Goal: Information Seeking & Learning: Learn about a topic

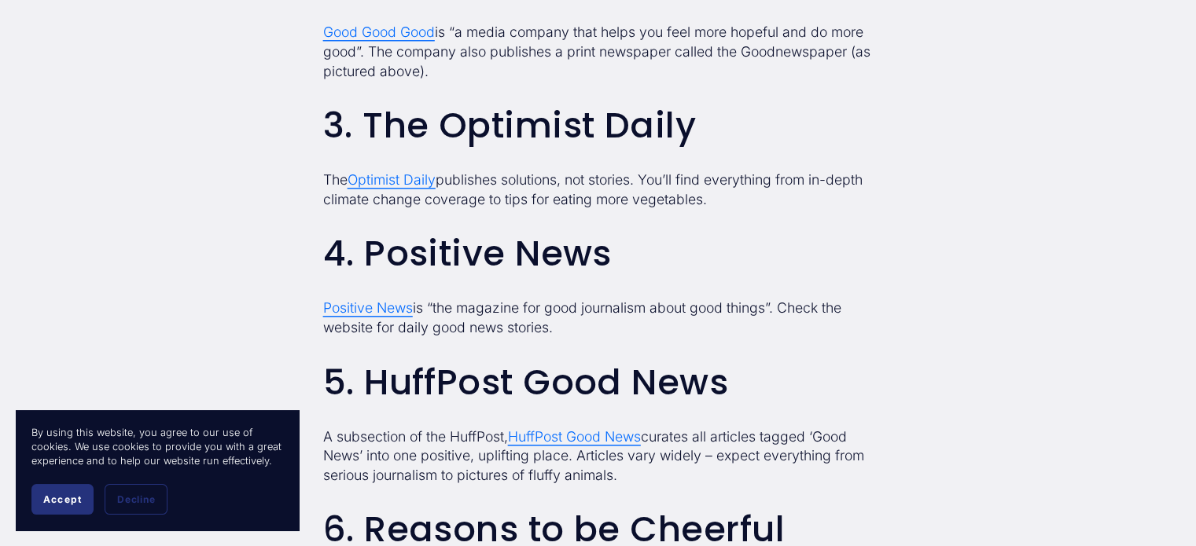
scroll to position [1572, 0]
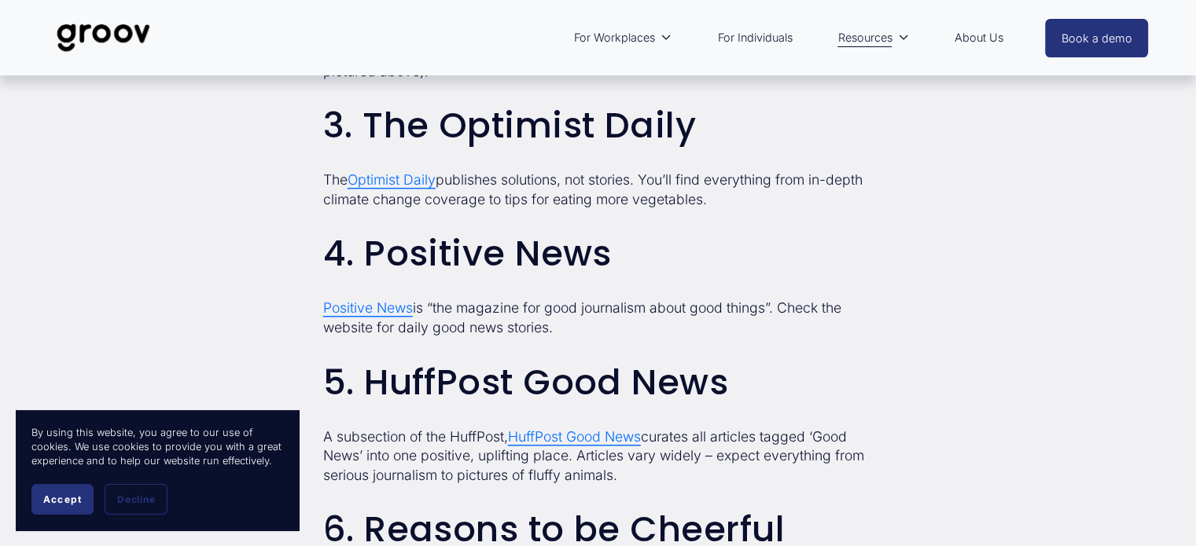
click at [376, 305] on span "Positive News" at bounding box center [368, 307] width 90 height 17
click at [620, 436] on span "HuffPost Good News" at bounding box center [574, 436] width 133 height 17
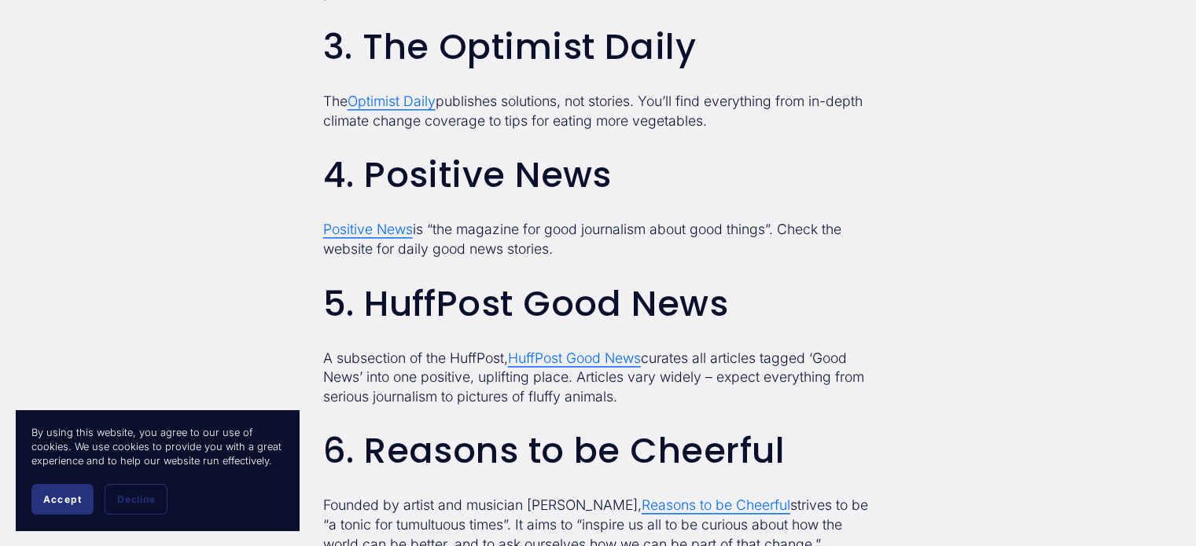
scroll to position [1336, 0]
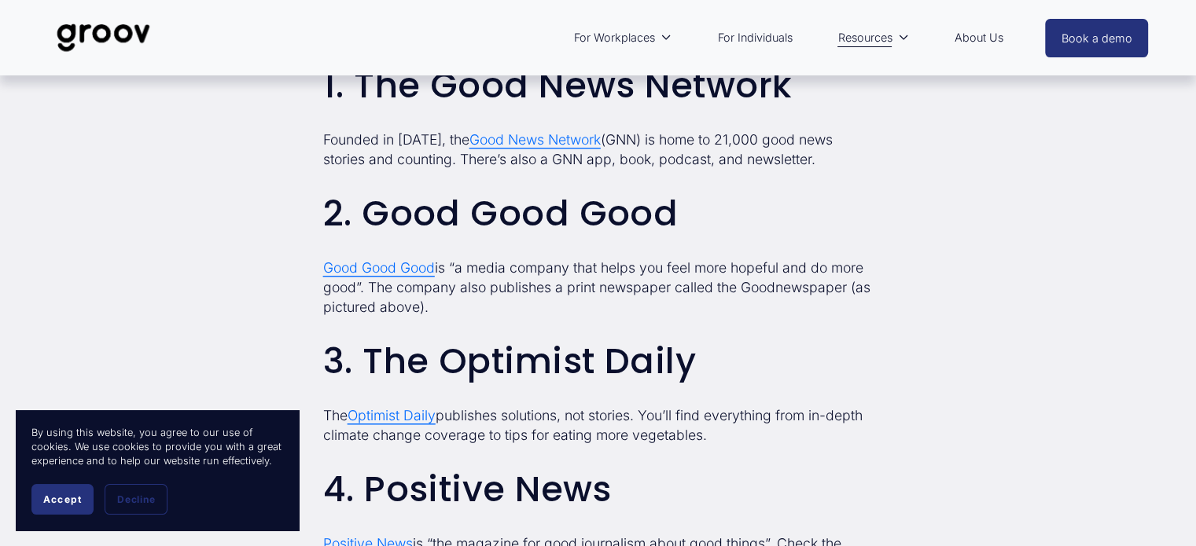
click at [413, 413] on span "Optimist Daily" at bounding box center [391, 415] width 88 height 17
click at [371, 266] on span "Good Good Good" at bounding box center [379, 267] width 112 height 17
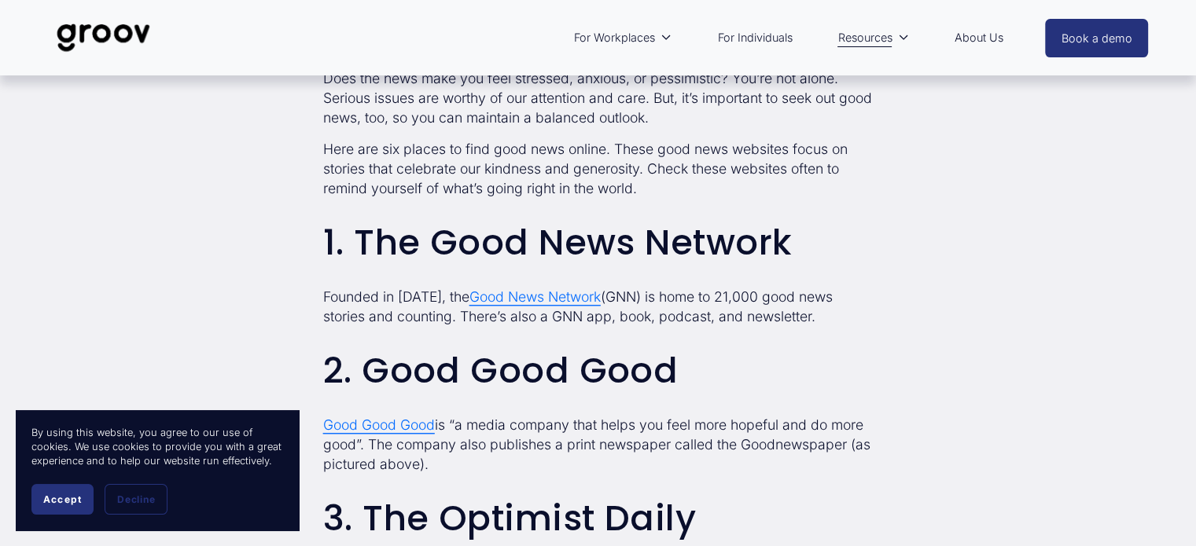
click at [545, 298] on span "Good News Network" at bounding box center [534, 296] width 131 height 17
